Goal: Transaction & Acquisition: Purchase product/service

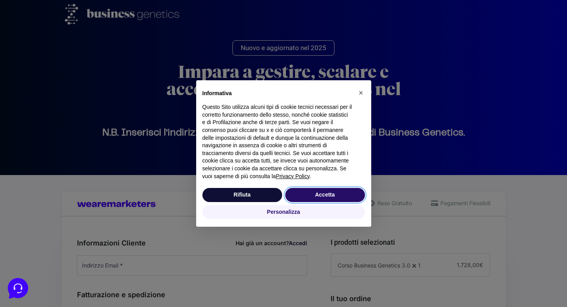
click at [317, 200] on button "Accetta" at bounding box center [325, 195] width 80 height 14
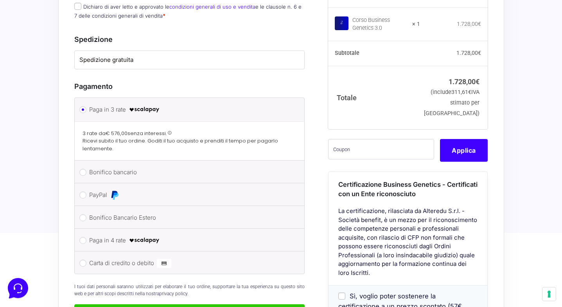
scroll to position [576, 0]
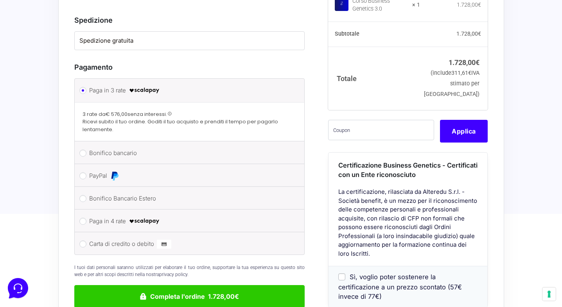
click at [84, 195] on input "Bonifico Bancario Estero" at bounding box center [82, 198] width 7 height 7
radio input "true"
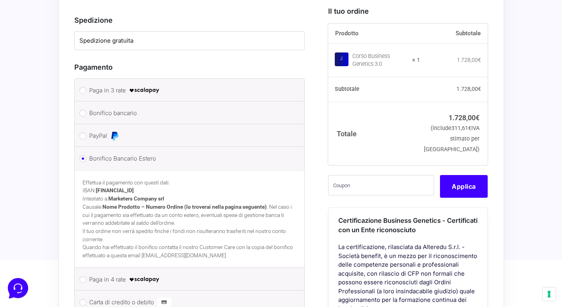
click at [83, 109] on input "Bonifico bancario" at bounding box center [82, 112] width 7 height 7
radio input "true"
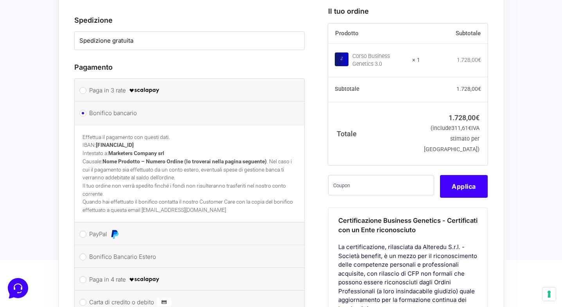
click at [83, 109] on input "Bonifico bancario" at bounding box center [82, 112] width 7 height 7
click at [86, 276] on input "Paga in 4 rate" at bounding box center [82, 279] width 7 height 7
radio input "true"
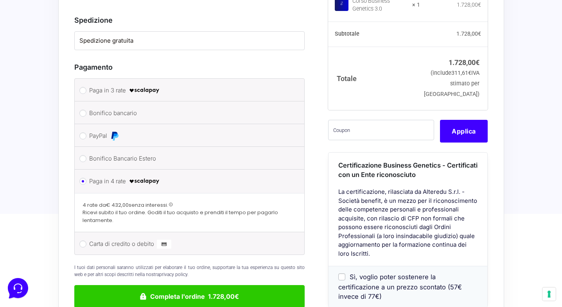
click at [84, 87] on input "Paga in 3 rate" at bounding box center [82, 90] width 7 height 7
radio input "true"
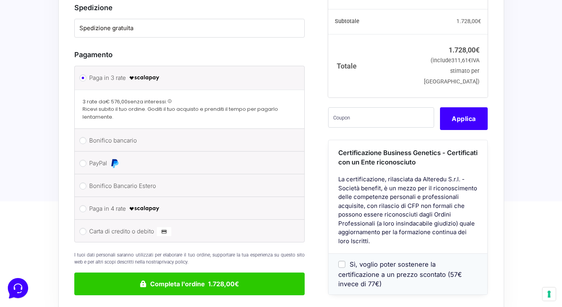
scroll to position [658, 0]
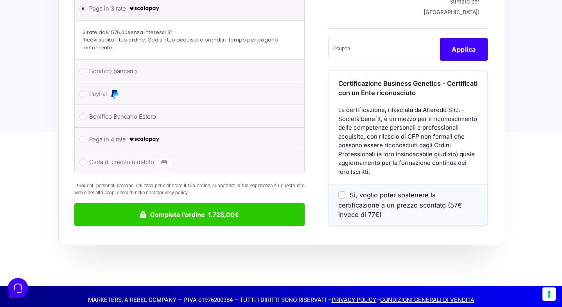
click at [85, 136] on input "Paga in 4 rate" at bounding box center [82, 139] width 7 height 7
radio input "true"
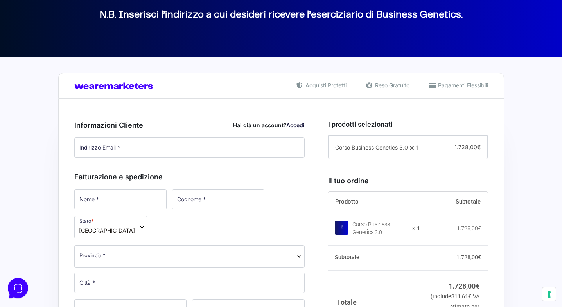
scroll to position [0, 0]
